Goal: Register for event/course

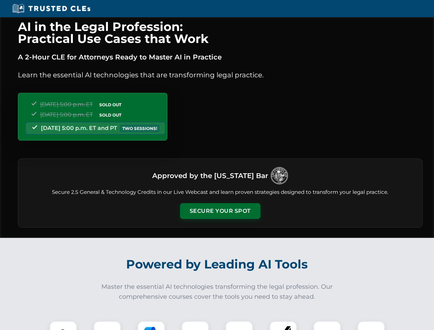
click at [220, 211] on button "Secure Your Spot" at bounding box center [220, 211] width 80 height 16
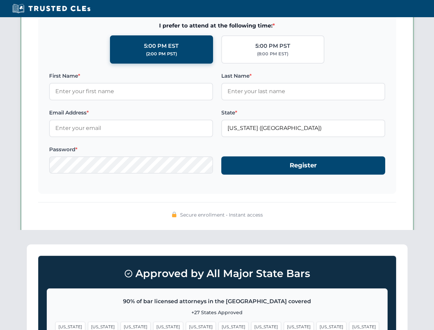
click at [219, 326] on span "[US_STATE]" at bounding box center [234, 327] width 30 height 10
click at [251, 326] on span "[US_STATE]" at bounding box center [266, 327] width 30 height 10
click at [317, 326] on span "[US_STATE]" at bounding box center [332, 327] width 30 height 10
